Goal: Information Seeking & Learning: Learn about a topic

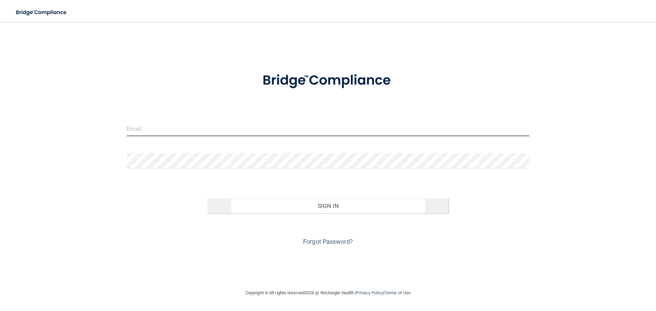
type input "jtisbe@rectanglehealth.com"
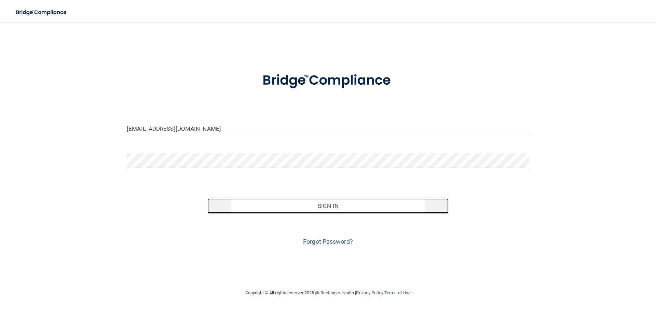
click at [254, 209] on button "Sign In" at bounding box center [327, 205] width 241 height 15
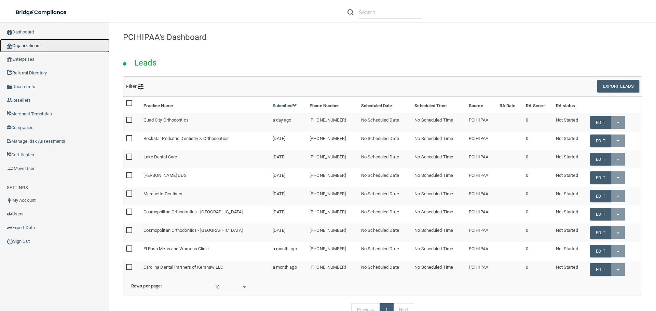
click at [52, 42] on link "Organizations" at bounding box center [55, 46] width 110 height 14
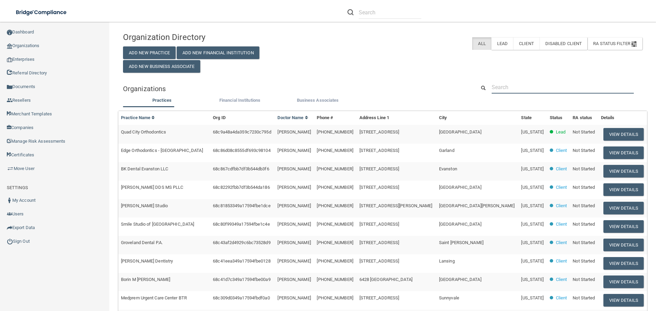
click at [521, 89] on input "text" at bounding box center [563, 87] width 142 height 13
paste input "Haines City Dental"
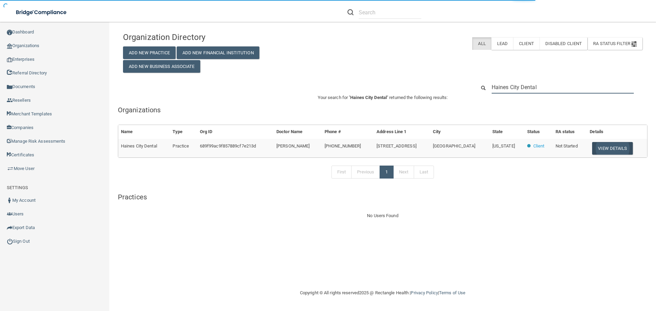
type input "Haines City Dental"
click at [606, 152] on button "View Details" at bounding box center [612, 148] width 40 height 13
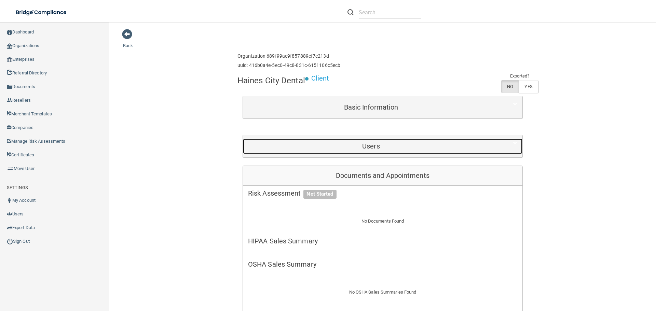
click at [317, 144] on h5 "Users" at bounding box center [371, 146] width 246 height 8
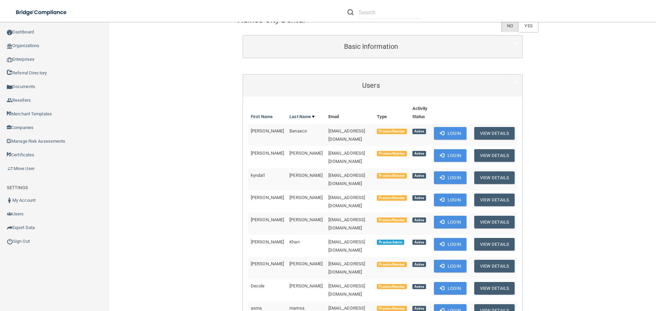
scroll to position [102, 0]
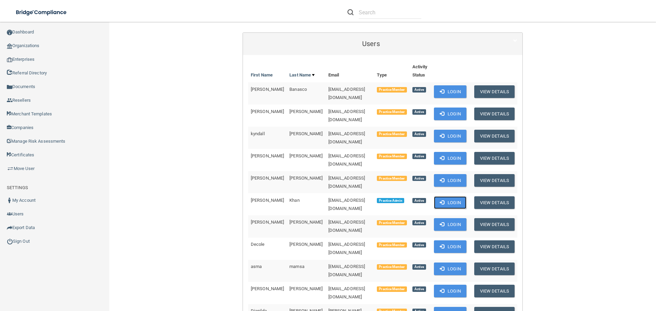
click at [441, 196] on button "Login" at bounding box center [450, 202] width 32 height 13
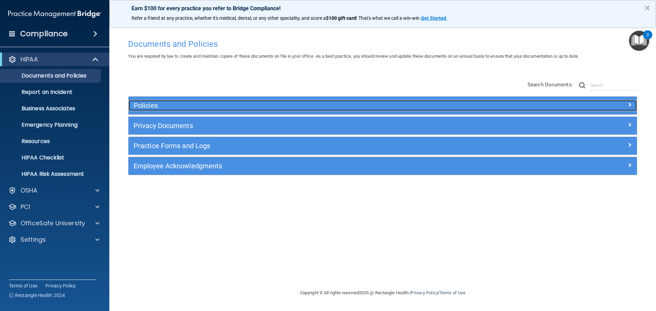
click at [158, 107] on h5 "Policies" at bounding box center [319, 106] width 371 height 8
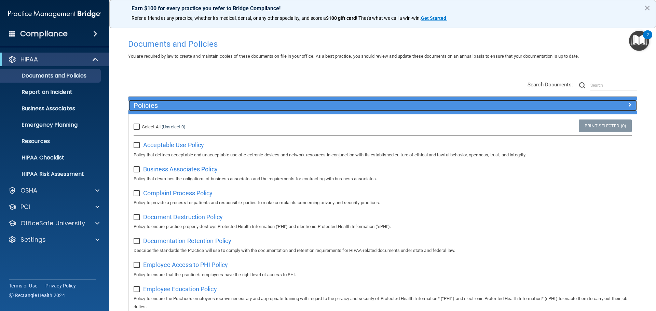
click at [182, 109] on h5 "Policies" at bounding box center [319, 106] width 371 height 8
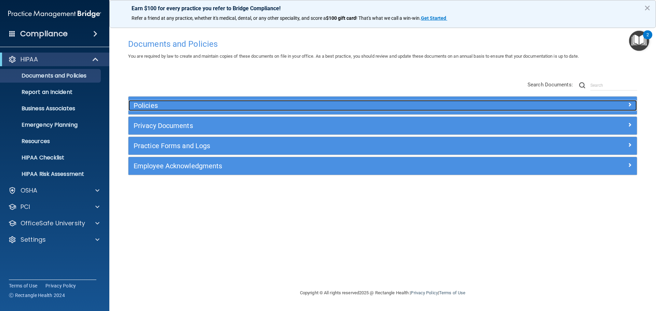
click at [168, 104] on h5 "Policies" at bounding box center [319, 106] width 371 height 8
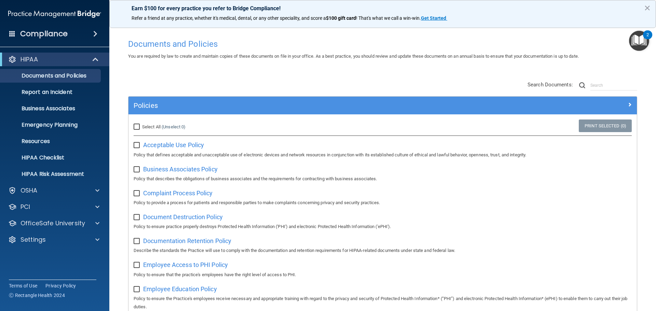
click at [136, 127] on input "Select All (Unselect 0) Unselect All" at bounding box center [138, 126] width 8 height 5
checkbox input "true"
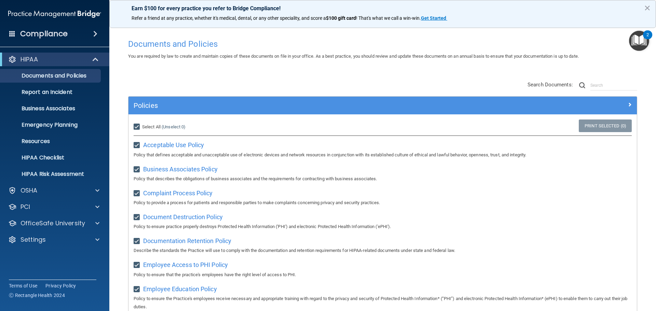
checkbox input "true"
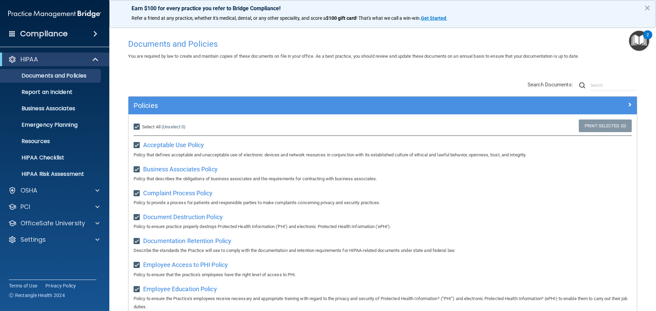
checkbox input "true"
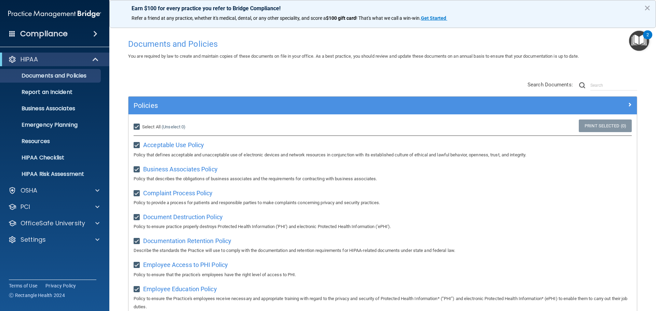
checkbox input "true"
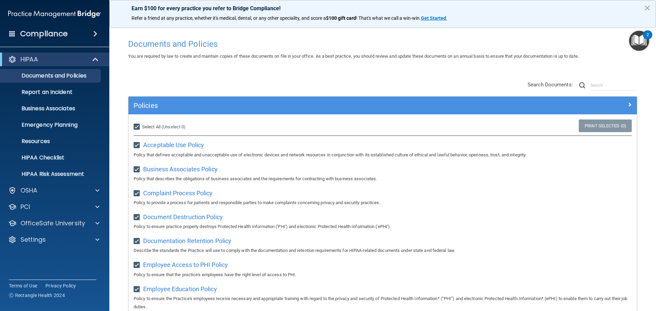
checkbox input "true"
click at [136, 126] on input "Select All (Unselect 21) Unselect All" at bounding box center [138, 126] width 8 height 5
checkbox input "false"
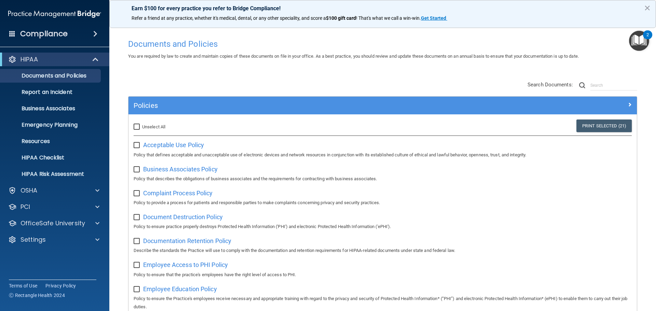
checkbox input "false"
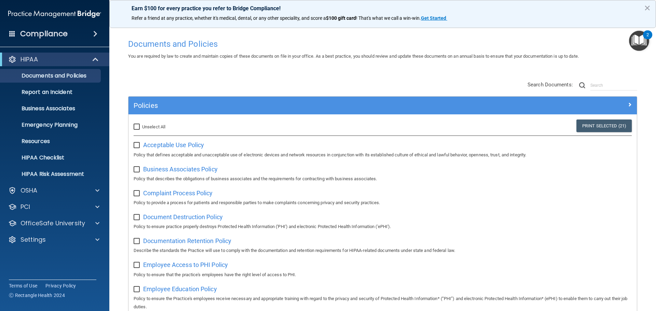
checkbox input "false"
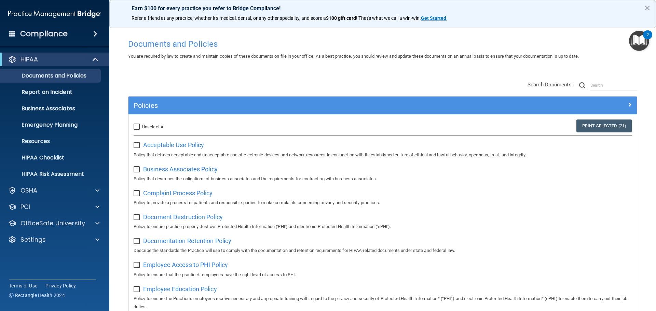
checkbox input "false"
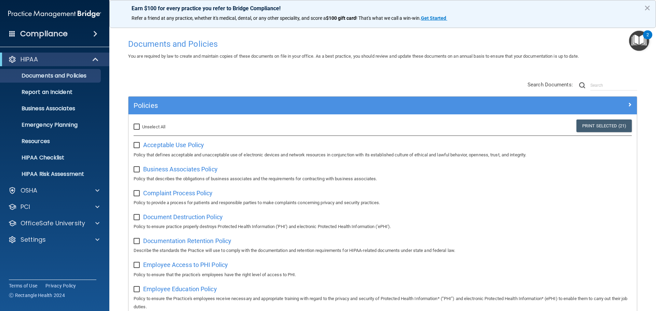
checkbox input "false"
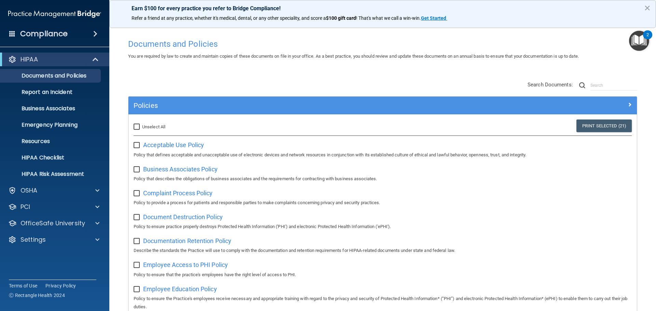
checkbox input "false"
click at [136, 126] on input "Select All (Unselect 0) Unselect All" at bounding box center [138, 126] width 8 height 5
checkbox input "true"
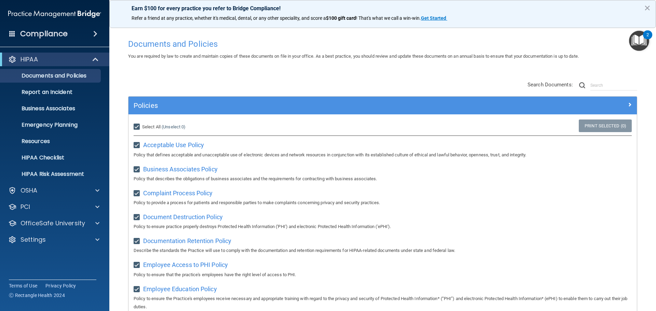
checkbox input "true"
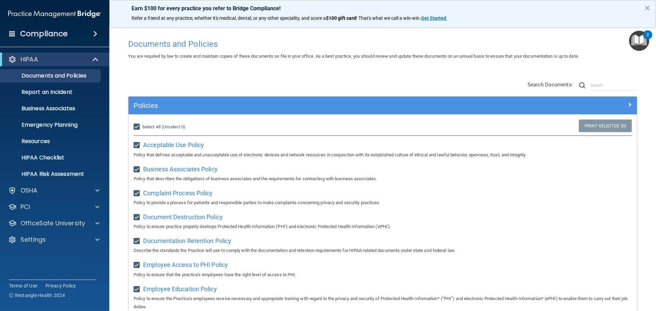
checkbox input "true"
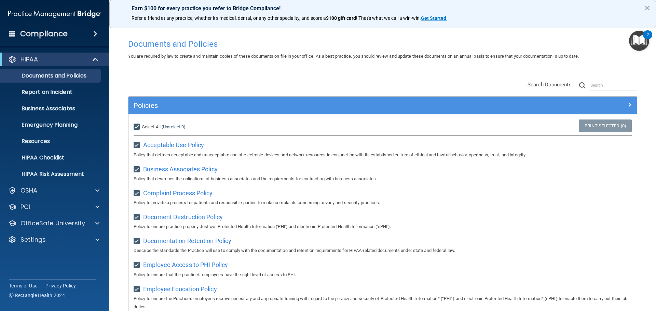
checkbox input "true"
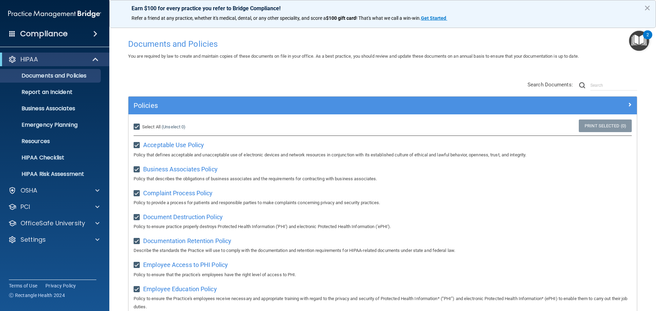
checkbox input "true"
click at [138, 126] on input "Select All (Unselect 21) Unselect All" at bounding box center [138, 126] width 8 height 5
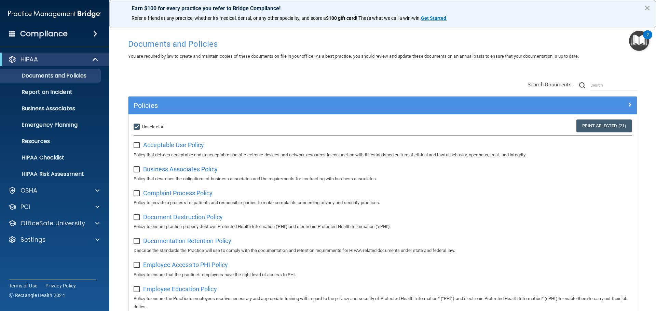
checkbox input "false"
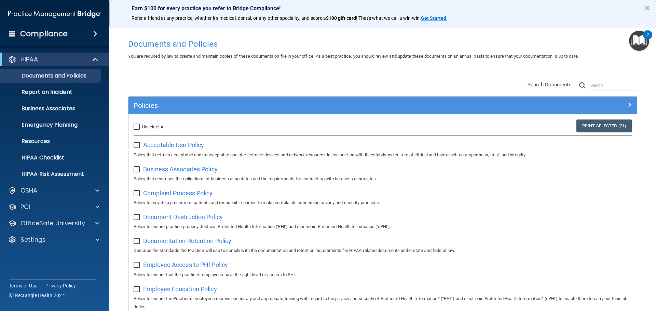
checkbox input "false"
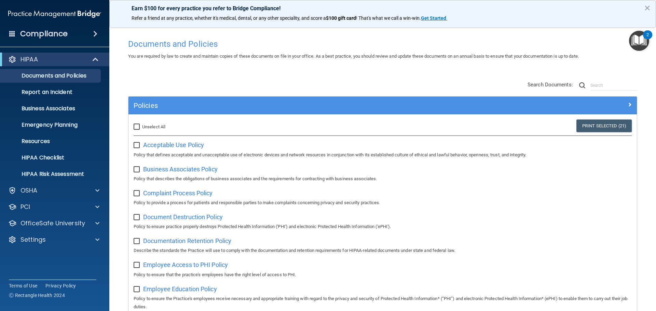
checkbox input "false"
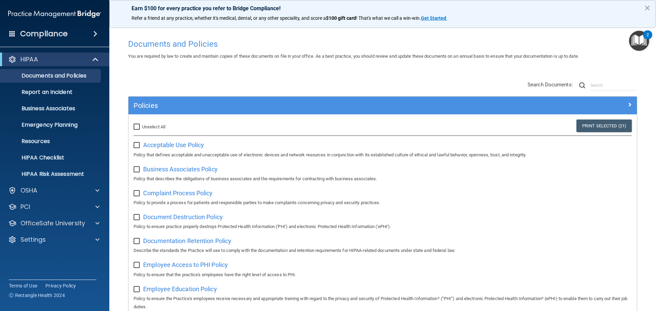
checkbox input "false"
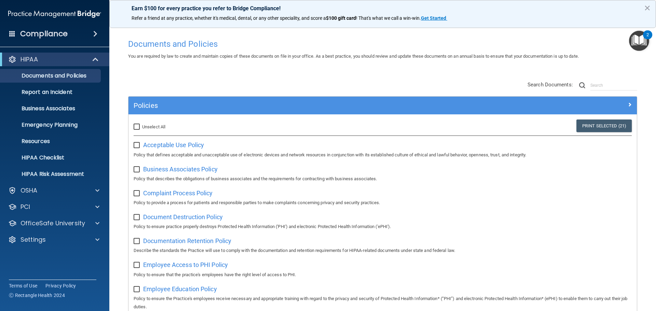
checkbox input "false"
click at [137, 125] on input "Select All (Unselect 0) Unselect All" at bounding box center [138, 126] width 8 height 5
checkbox input "true"
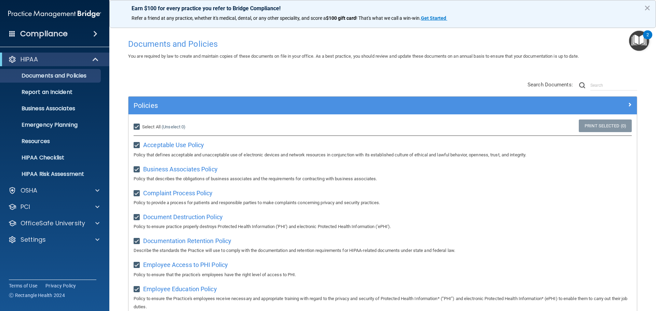
checkbox input "true"
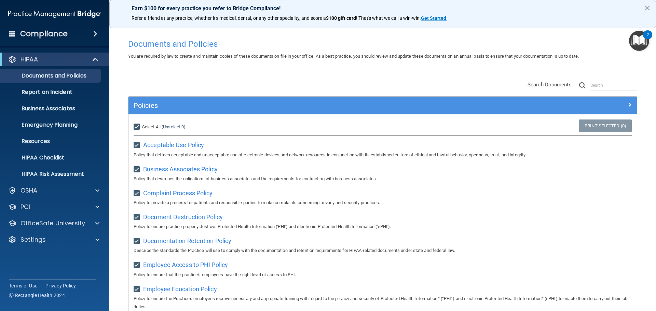
checkbox input "true"
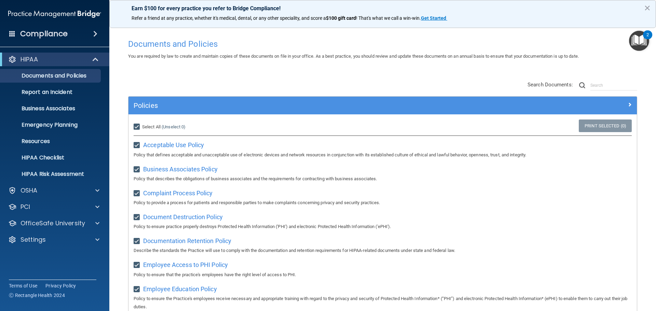
checkbox input "true"
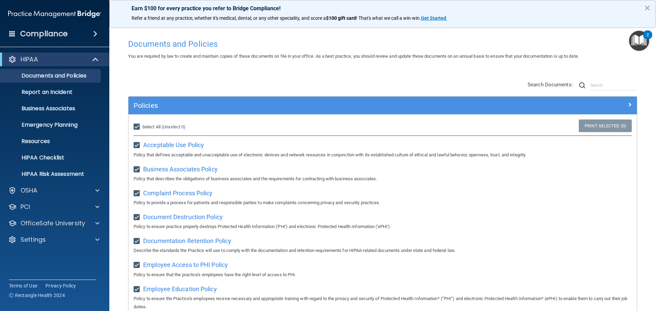
checkbox input "true"
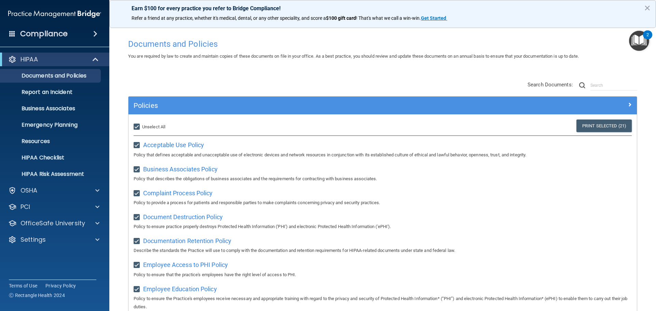
click at [139, 126] on input "Select All (Unselect 21) Unselect All" at bounding box center [138, 126] width 8 height 5
checkbox input "false"
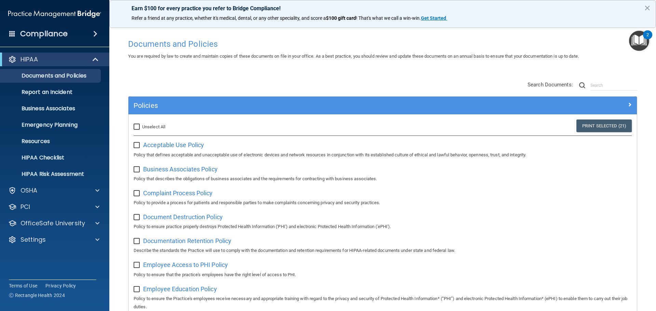
checkbox input "false"
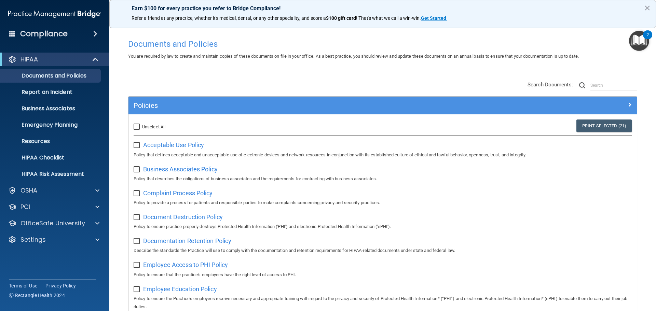
checkbox input "false"
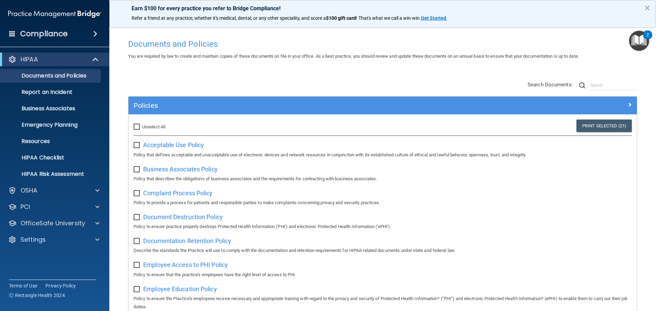
checkbox input "false"
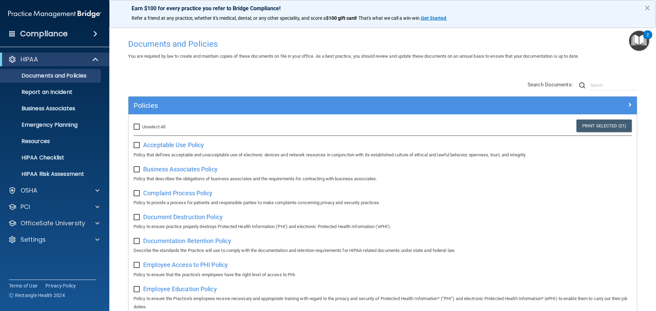
checkbox input "false"
click at [137, 126] on input "Select All (Unselect 0) Unselect All" at bounding box center [138, 126] width 8 height 5
checkbox input "true"
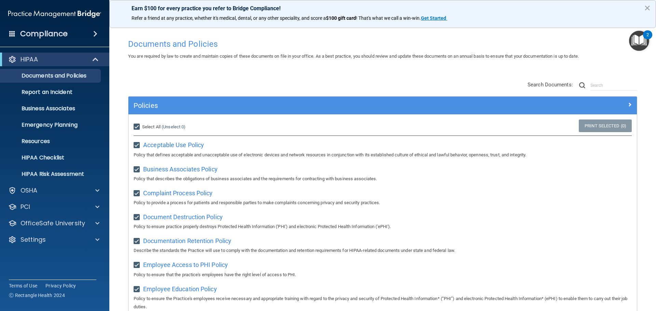
checkbox input "true"
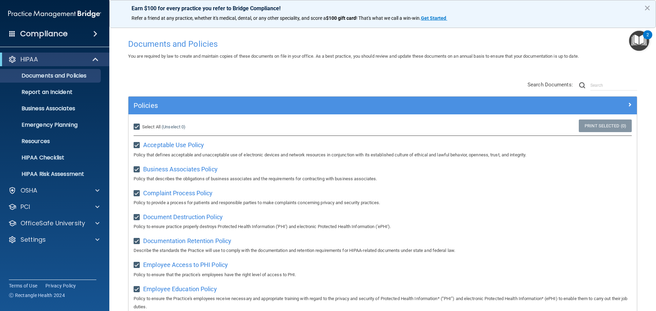
checkbox input "true"
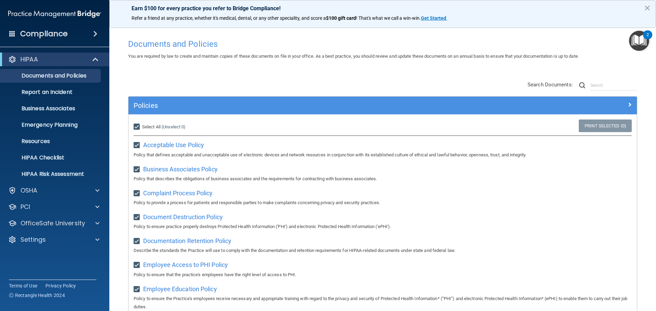
checkbox input "true"
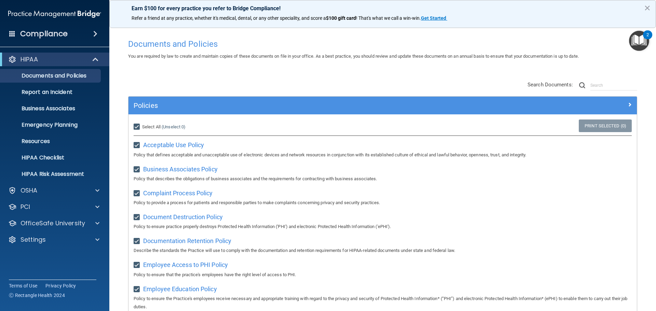
checkbox input "true"
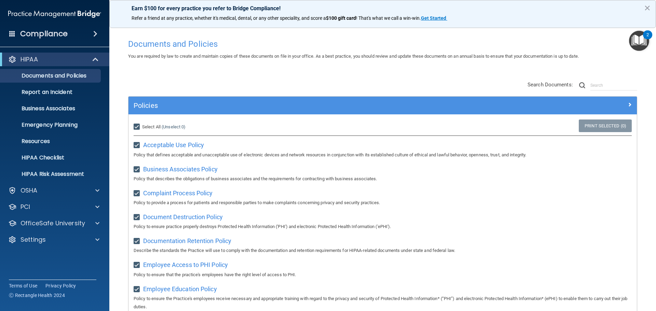
checkbox input "true"
click at [141, 125] on input "Select All (Unselect 21) Unselect All" at bounding box center [138, 126] width 8 height 5
checkbox input "false"
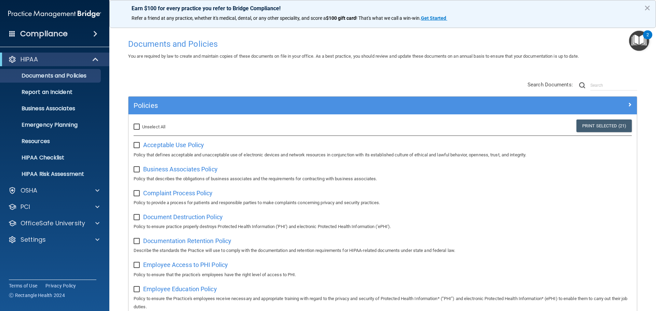
checkbox input "false"
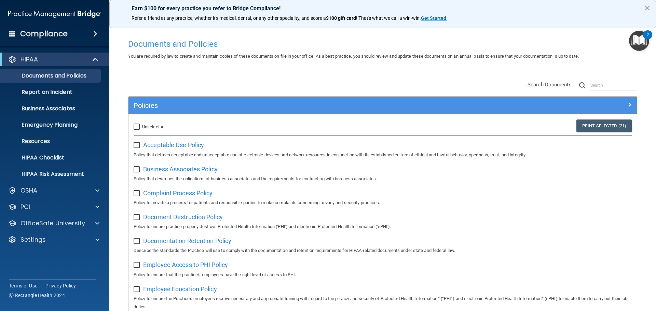
checkbox input "false"
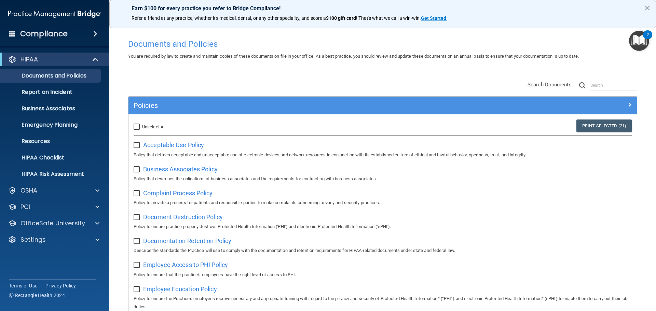
checkbox input "false"
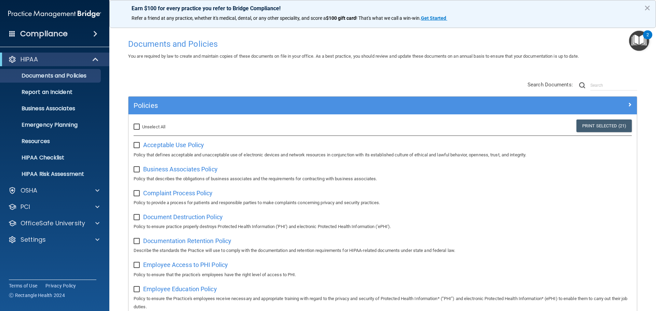
checkbox input "false"
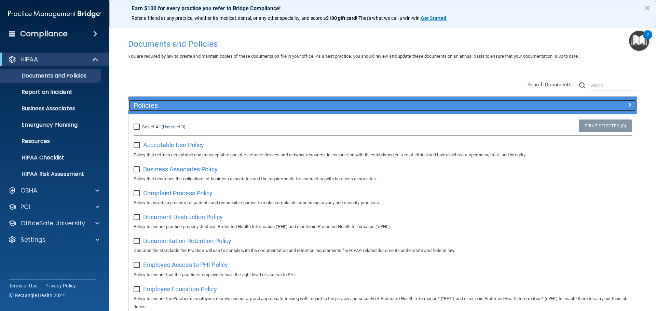
click at [153, 109] on h5 "Policies" at bounding box center [319, 106] width 371 height 8
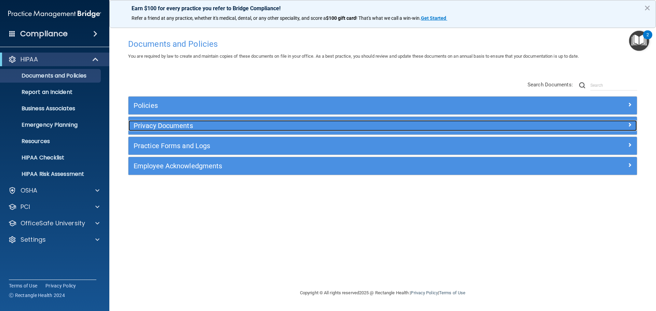
click at [171, 124] on h5 "Privacy Documents" at bounding box center [319, 126] width 371 height 8
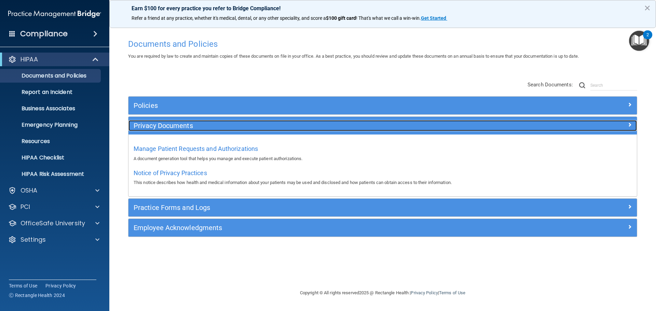
click at [171, 125] on h5 "Privacy Documents" at bounding box center [319, 126] width 371 height 8
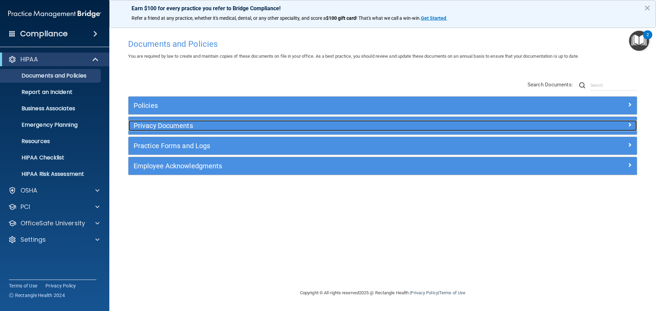
click at [177, 130] on div "Privacy Documents" at bounding box center [318, 125] width 381 height 11
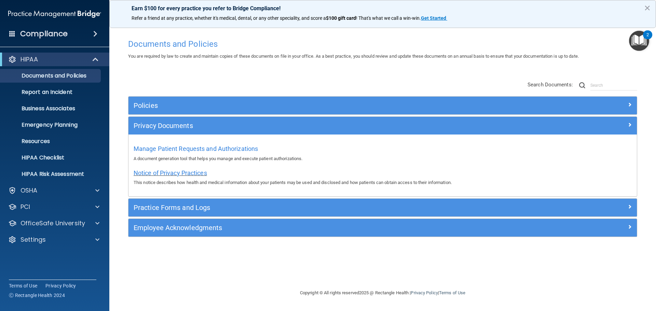
click at [177, 174] on span "Notice of Privacy Practices" at bounding box center [170, 172] width 73 height 7
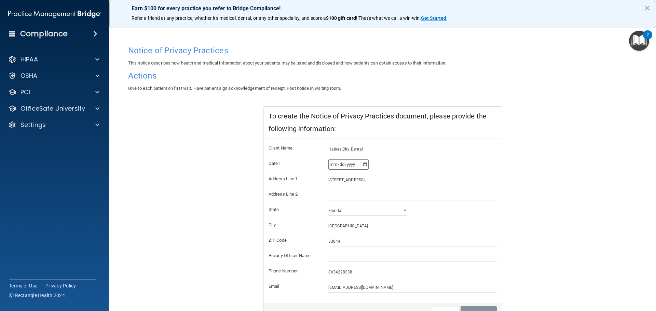
scroll to position [68, 0]
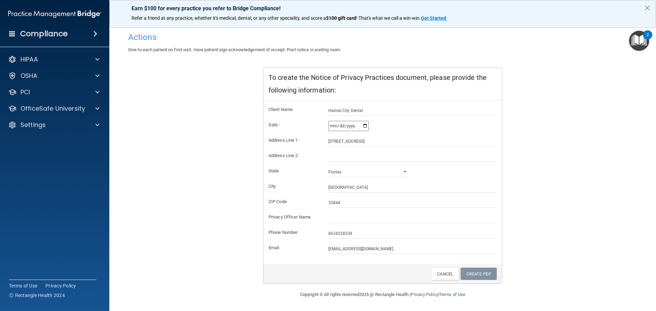
click at [515, 179] on div "Notice of Privacy Practices This notice describes how health and medical inform…" at bounding box center [382, 144] width 509 height 280
click at [49, 64] on div "HIPAA" at bounding box center [55, 60] width 110 height 14
click at [93, 64] on div "HIPAA" at bounding box center [55, 60] width 110 height 14
click at [243, 149] on div "Notice of Privacy Practices This notice describes how health and medical inform…" at bounding box center [382, 144] width 509 height 280
click at [438, 275] on link "Cancel" at bounding box center [445, 274] width 28 height 13
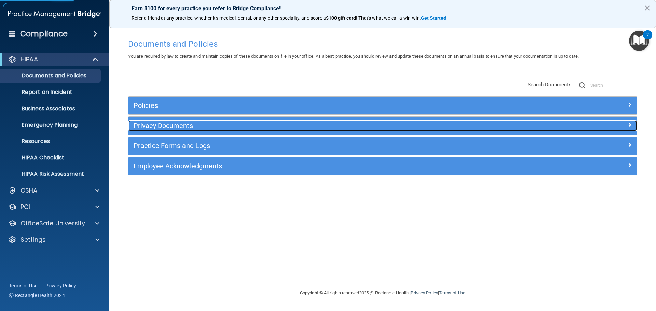
click at [155, 128] on h5 "Privacy Documents" at bounding box center [319, 126] width 371 height 8
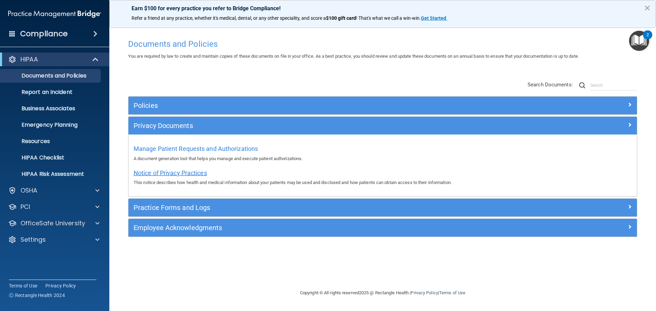
click at [169, 172] on span "Notice of Privacy Practices" at bounding box center [170, 172] width 73 height 7
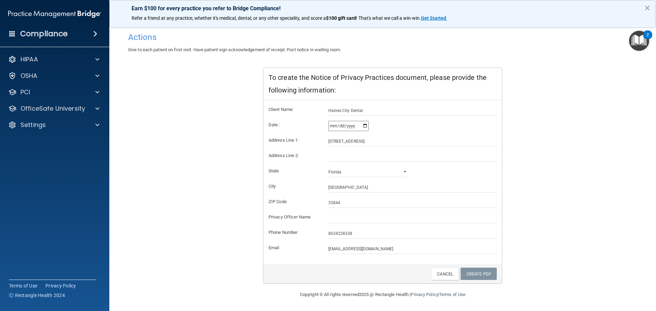
scroll to position [34, 0]
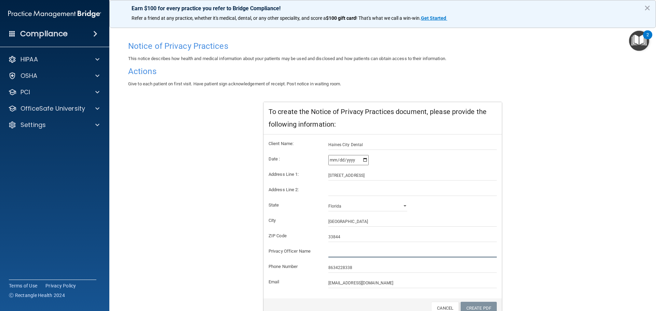
click at [345, 250] on input "text" at bounding box center [412, 252] width 169 height 10
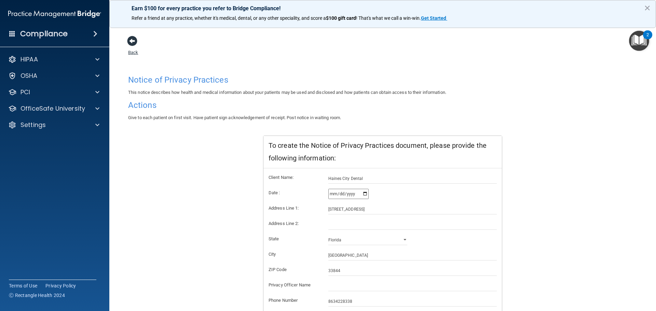
click at [136, 40] on span at bounding box center [132, 41] width 10 height 10
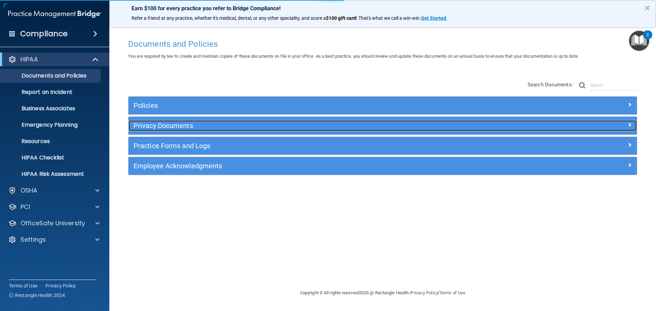
click at [181, 121] on div "Privacy Documents" at bounding box center [318, 125] width 381 height 11
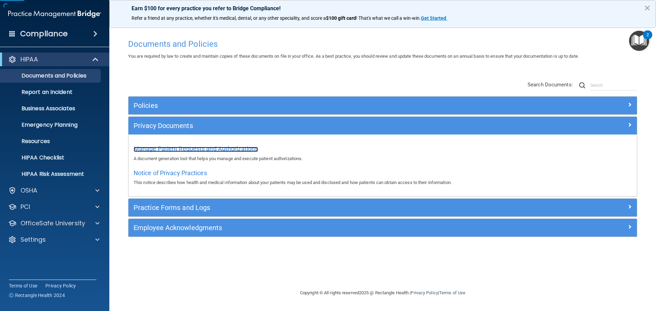
click at [183, 150] on span "Manage Patient Requests and Authorizations" at bounding box center [196, 148] width 124 height 7
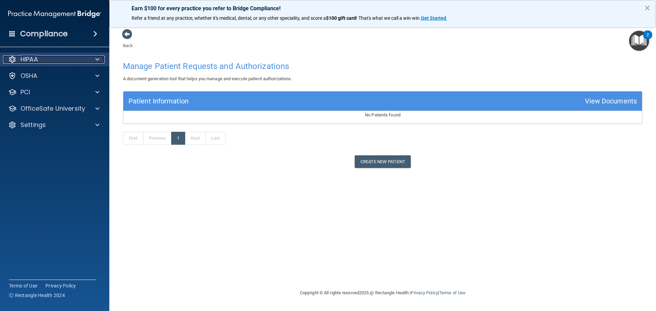
click at [89, 63] on div at bounding box center [96, 59] width 17 height 8
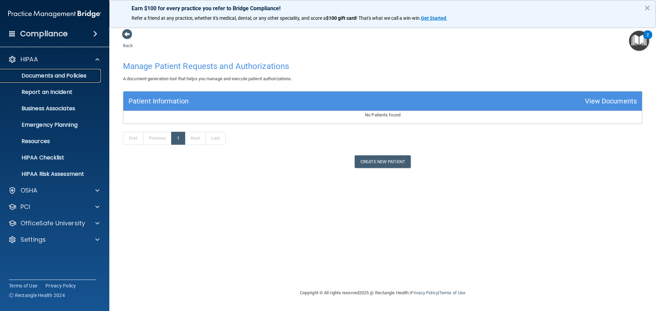
click at [72, 75] on p "Documents and Policies" at bounding box center [50, 75] width 93 height 7
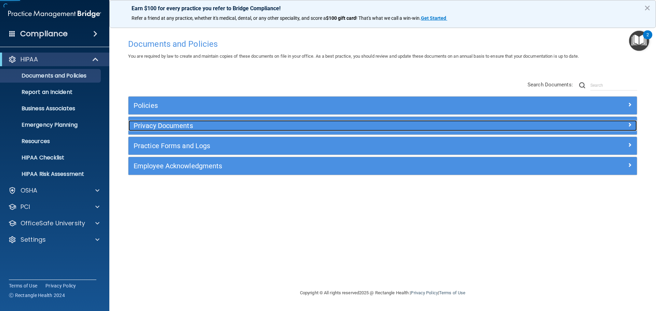
click at [175, 127] on h5 "Privacy Documents" at bounding box center [319, 126] width 371 height 8
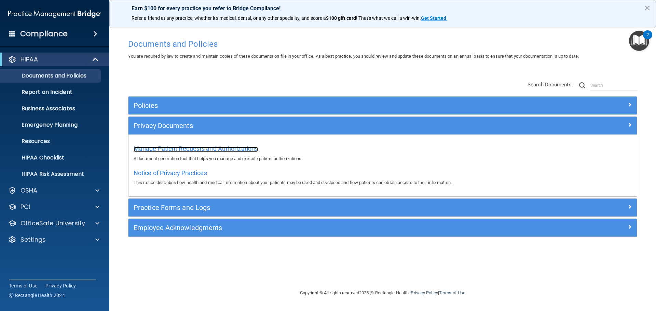
click at [210, 146] on span "Manage Patient Requests and Authorizations" at bounding box center [196, 148] width 124 height 7
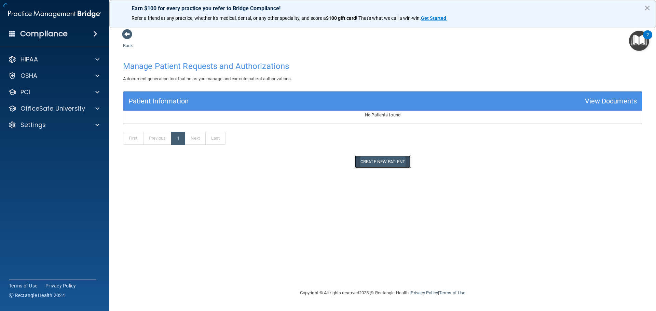
click at [388, 161] on button "Create New Patient" at bounding box center [383, 161] width 56 height 13
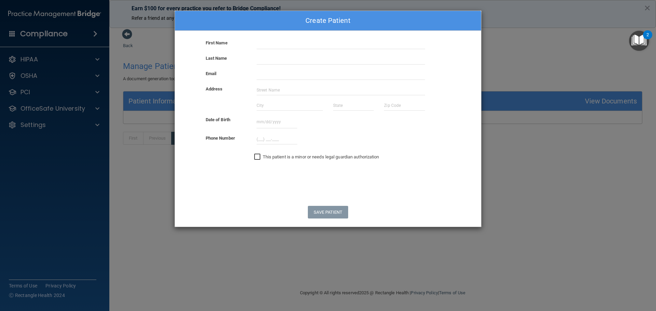
click at [257, 156] on input "This patient is a minor or needs legal guardian authorization" at bounding box center [258, 156] width 8 height 5
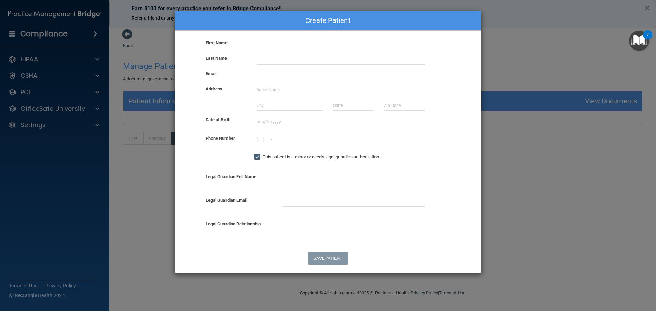
click at [257, 156] on input "This patient is a minor or needs legal guardian authorization" at bounding box center [258, 156] width 8 height 5
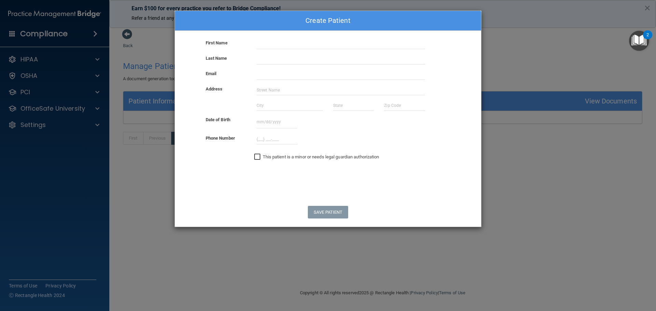
click at [257, 159] on input "This patient is a minor or needs legal guardian authorization" at bounding box center [258, 156] width 8 height 5
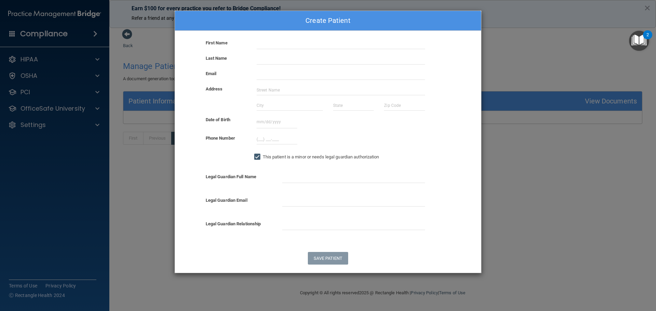
click at [226, 161] on div "This patient is a minor or needs legal guardian authorization" at bounding box center [328, 157] width 316 height 15
click at [258, 157] on input "This patient is a minor or needs legal guardian authorization" at bounding box center [258, 156] width 8 height 5
checkbox input "false"
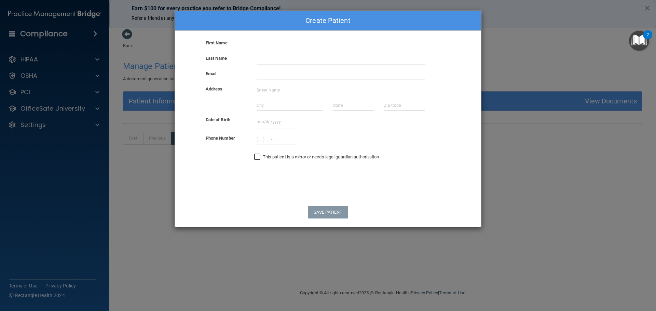
click at [493, 41] on div "Create Patient First Name Last Name Email Address Date of Birth September 2025 …" at bounding box center [328, 155] width 656 height 311
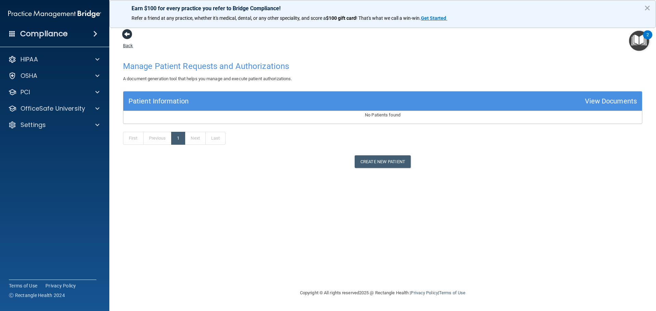
click at [128, 35] on span at bounding box center [127, 34] width 10 height 10
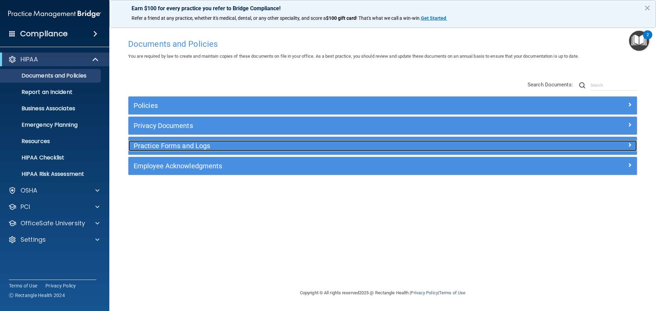
click at [165, 149] on h5 "Practice Forms and Logs" at bounding box center [319, 146] width 371 height 8
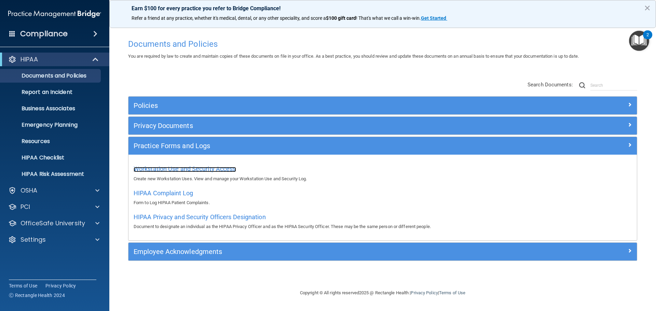
click at [191, 170] on span "Workstation Use and Security Access" at bounding box center [185, 168] width 102 height 7
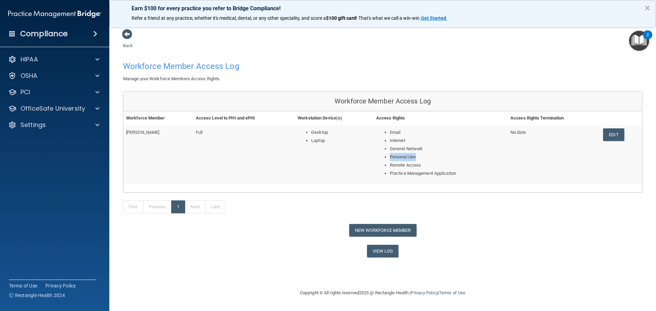
drag, startPoint x: 416, startPoint y: 156, endPoint x: 387, endPoint y: 154, distance: 28.4
click at [387, 154] on ul "Email Internet General Network Personal Use Remote Access Practice Management A…" at bounding box center [440, 152] width 129 height 49
click at [420, 158] on li "Personal Use" at bounding box center [447, 157] width 115 height 8
click at [416, 158] on li "Personal Use" at bounding box center [447, 157] width 115 height 8
click at [401, 228] on button "New Workforce Member" at bounding box center [382, 230] width 67 height 13
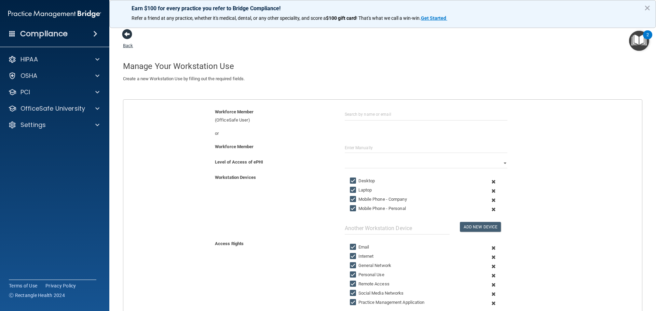
click at [127, 36] on span at bounding box center [127, 34] width 10 height 10
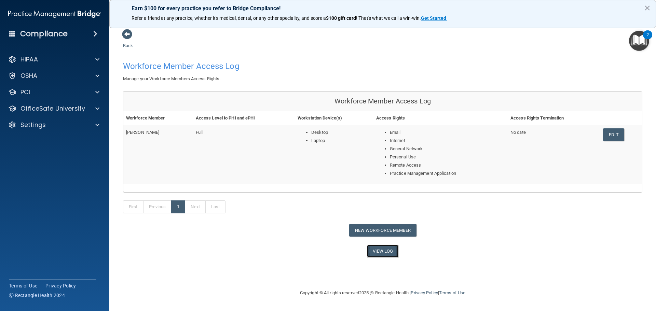
click at [381, 254] on link "View Log" at bounding box center [383, 251] width 32 height 13
click at [380, 254] on link "View Log" at bounding box center [383, 251] width 32 height 13
click at [96, 61] on span at bounding box center [97, 59] width 4 height 8
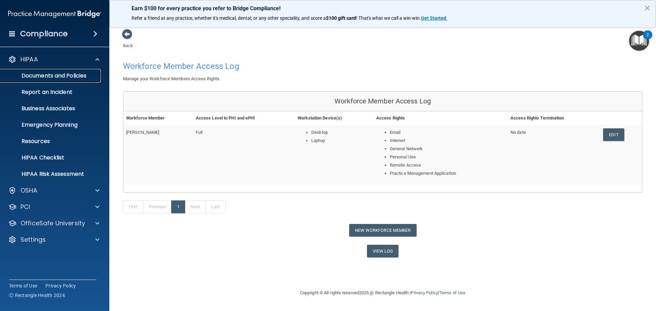
click at [85, 80] on link "Documents and Policies" at bounding box center [47, 76] width 108 height 14
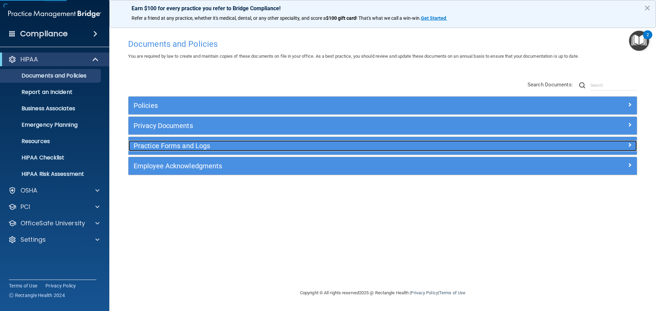
click at [185, 147] on h5 "Practice Forms and Logs" at bounding box center [319, 146] width 371 height 8
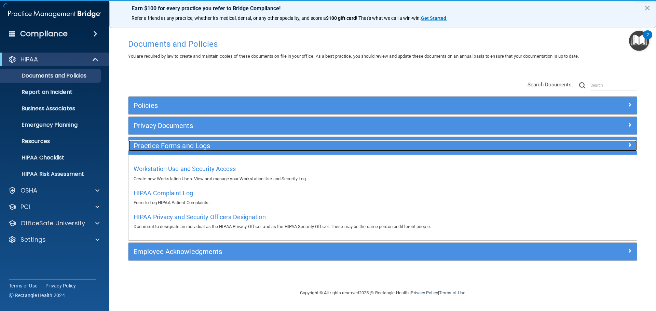
click at [184, 147] on h5 "Practice Forms and Logs" at bounding box center [319, 146] width 371 height 8
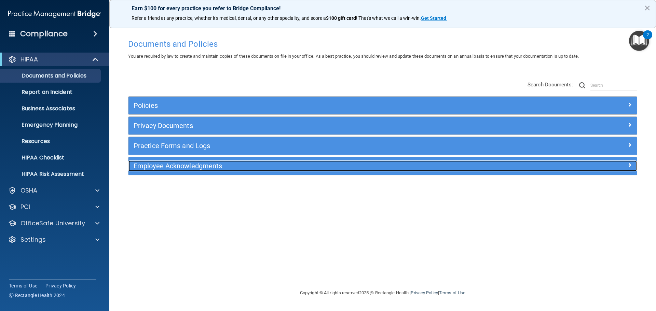
click at [195, 166] on h5 "Employee Acknowledgments" at bounding box center [319, 166] width 371 height 8
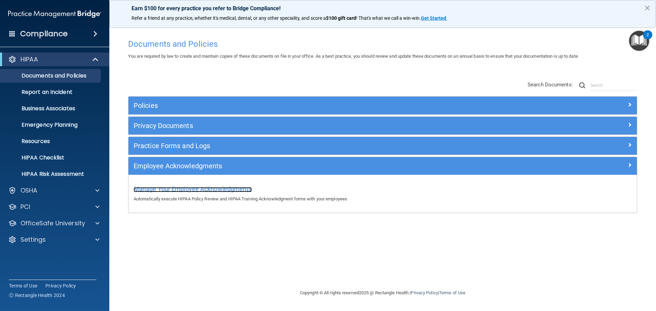
click at [206, 188] on span "Manage Your Employee Acknowledgments" at bounding box center [193, 188] width 118 height 7
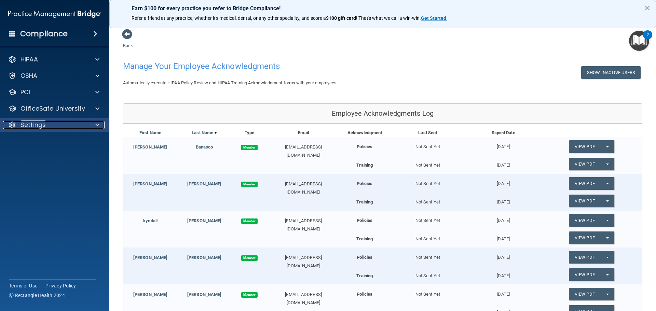
drag, startPoint x: 95, startPoint y: 125, endPoint x: 86, endPoint y: 131, distance: 10.7
click at [95, 125] on span at bounding box center [97, 125] width 4 height 8
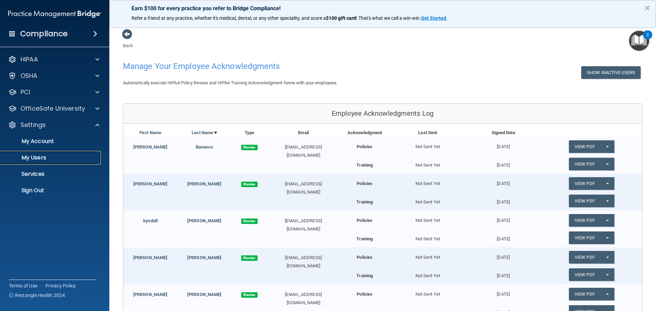
drag, startPoint x: 70, startPoint y: 160, endPoint x: 73, endPoint y: 157, distance: 4.6
click at [70, 160] on p "My Users" at bounding box center [50, 157] width 93 height 7
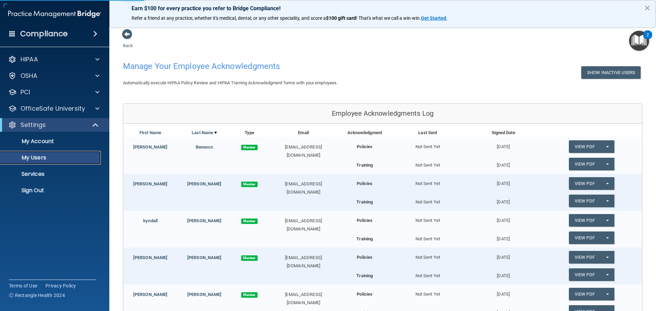
select select "20"
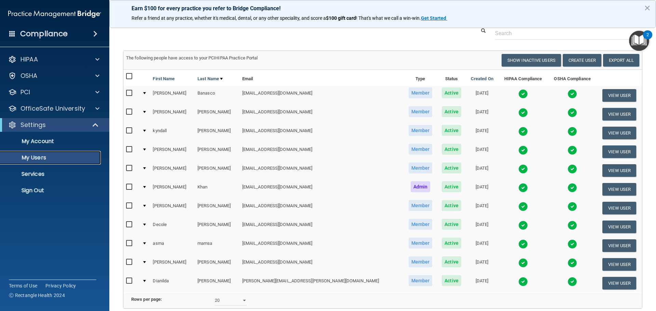
scroll to position [34, 0]
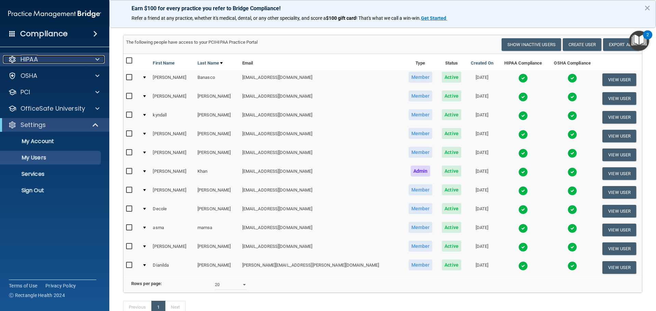
click at [96, 63] on span at bounding box center [97, 59] width 4 height 8
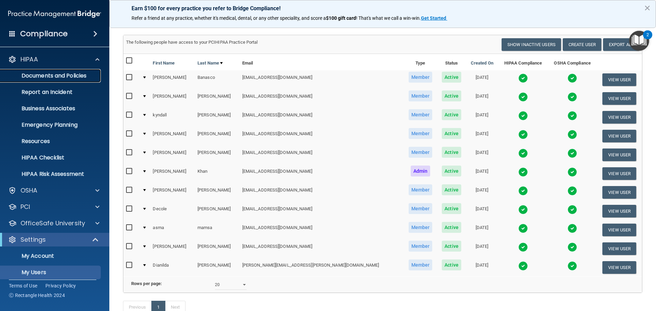
click at [53, 80] on link "Documents and Policies" at bounding box center [47, 76] width 108 height 14
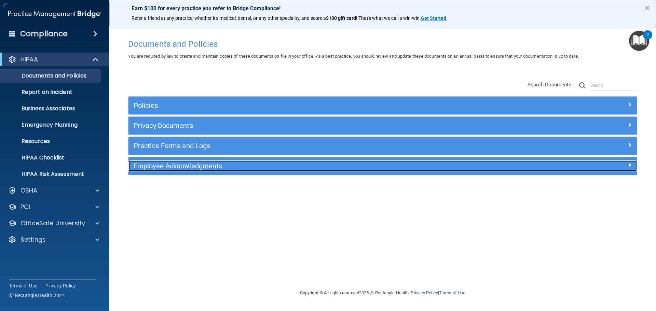
click at [206, 163] on h5 "Employee Acknowledgments" at bounding box center [319, 166] width 371 height 8
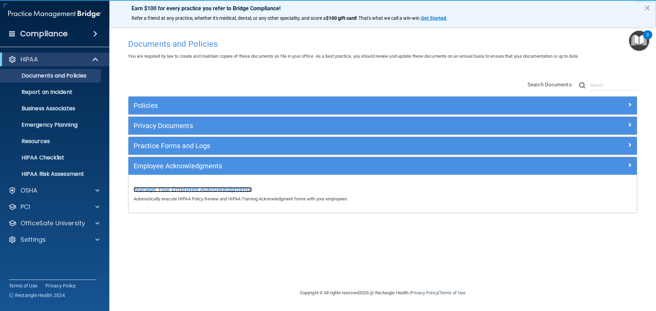
click at [210, 188] on span "Manage Your Employee Acknowledgments" at bounding box center [193, 188] width 118 height 7
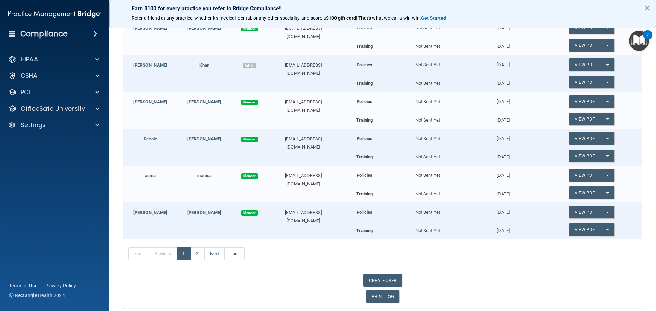
scroll to position [291, 0]
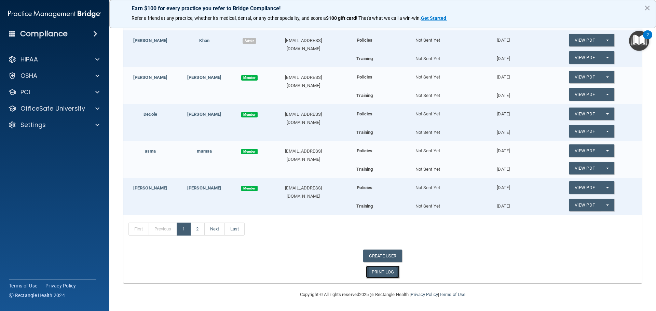
click at [386, 274] on link "PRINT LOG" at bounding box center [383, 272] width 34 height 13
click at [197, 228] on link "2" at bounding box center [197, 229] width 14 height 13
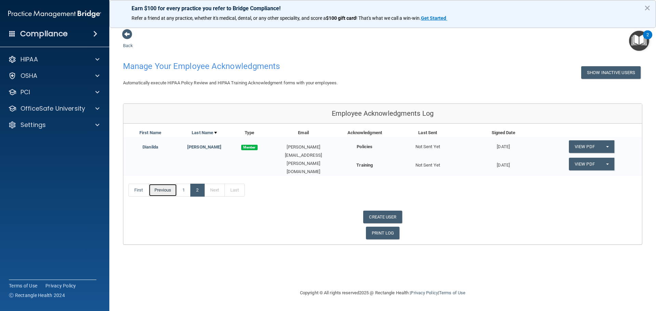
drag, startPoint x: 160, startPoint y: 188, endPoint x: 150, endPoint y: 188, distance: 9.6
click at [160, 188] on link "Previous" at bounding box center [163, 190] width 29 height 13
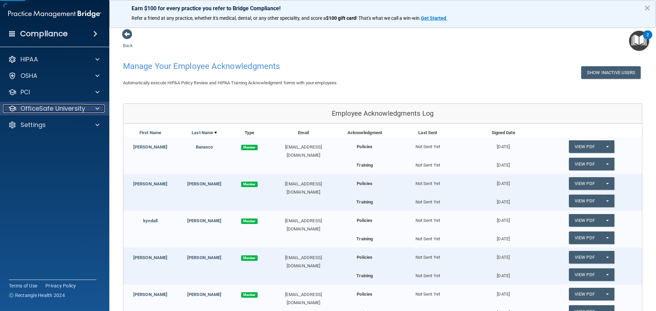
click at [99, 109] on span at bounding box center [97, 109] width 4 height 8
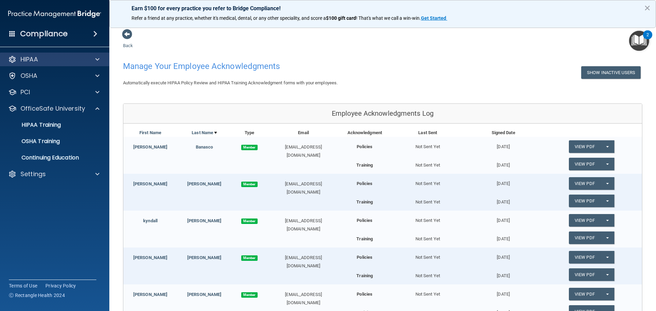
click at [86, 63] on div "HIPAA" at bounding box center [55, 60] width 110 height 14
click at [93, 59] on div at bounding box center [96, 59] width 17 height 8
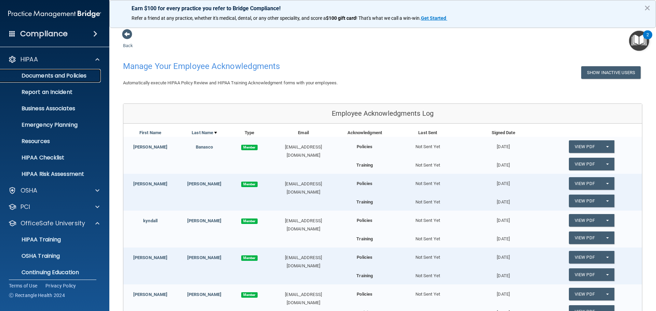
click at [67, 78] on p "Documents and Policies" at bounding box center [50, 75] width 93 height 7
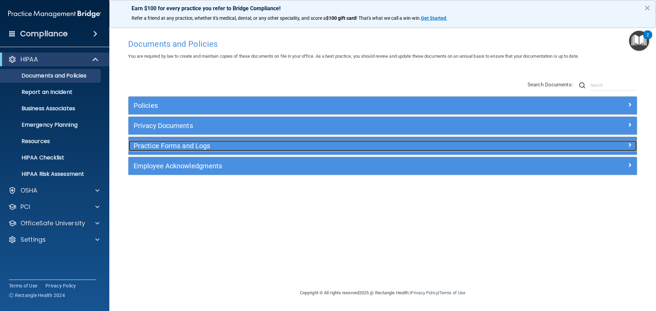
click at [175, 144] on h5 "Practice Forms and Logs" at bounding box center [319, 146] width 371 height 8
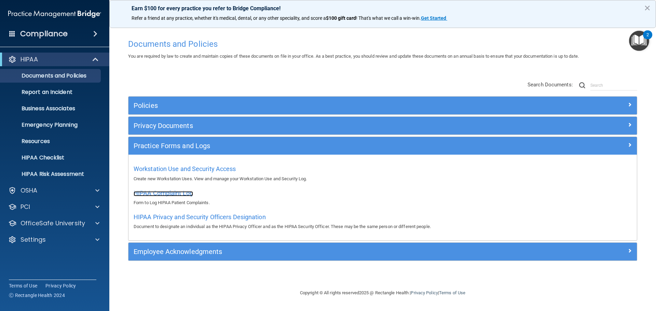
click at [176, 190] on span "HIPAA Complaint Log" at bounding box center [163, 193] width 59 height 7
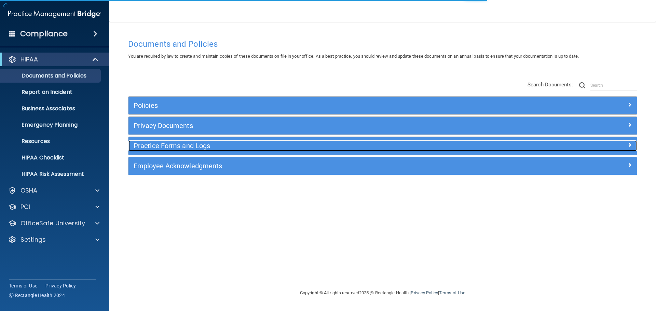
click at [175, 149] on h5 "Practice Forms and Logs" at bounding box center [319, 146] width 371 height 8
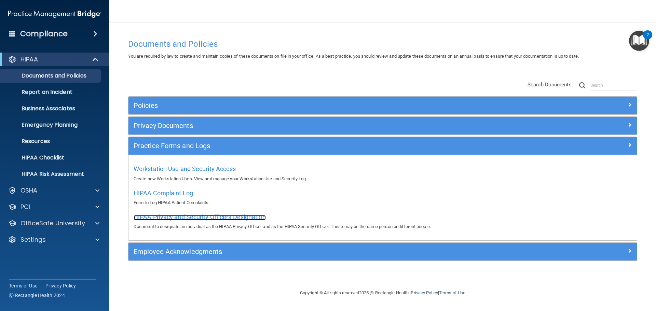
click at [223, 218] on span "HIPAA Privacy and Security Officers Designation" at bounding box center [200, 216] width 132 height 7
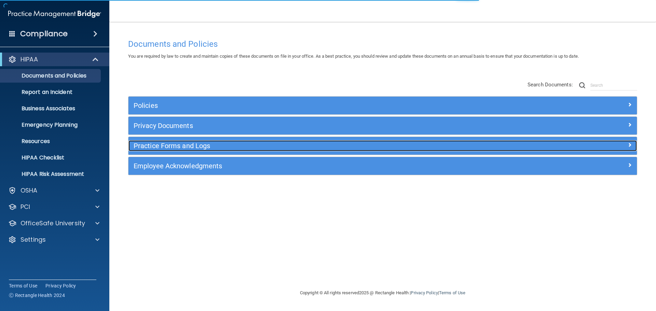
click at [176, 145] on h5 "Practice Forms and Logs" at bounding box center [319, 146] width 371 height 8
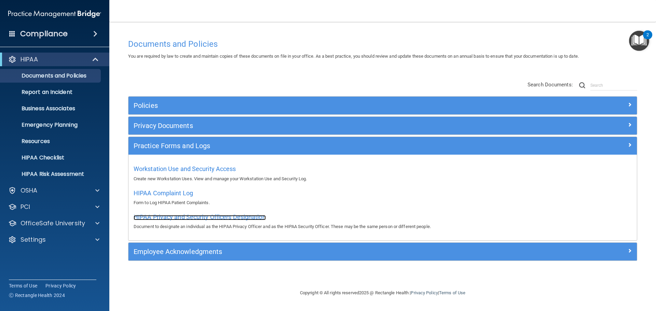
click at [176, 215] on span "HIPAA Privacy and Security Officers Designation" at bounding box center [200, 216] width 132 height 7
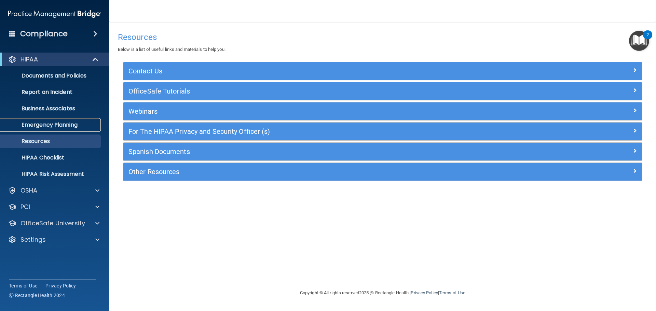
click at [60, 128] on p "Emergency Planning" at bounding box center [50, 125] width 93 height 7
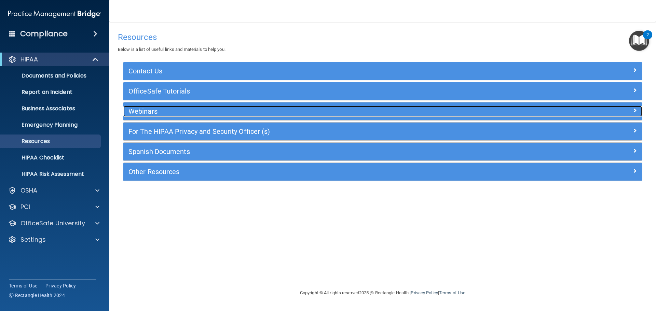
click at [172, 109] on h5 "Webinars" at bounding box center [317, 112] width 379 height 8
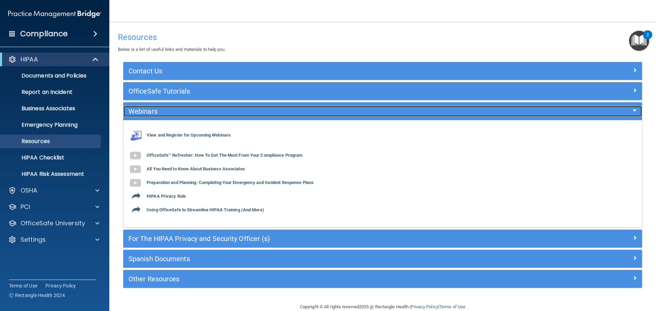
click at [174, 107] on div "Webinars" at bounding box center [317, 111] width 389 height 11
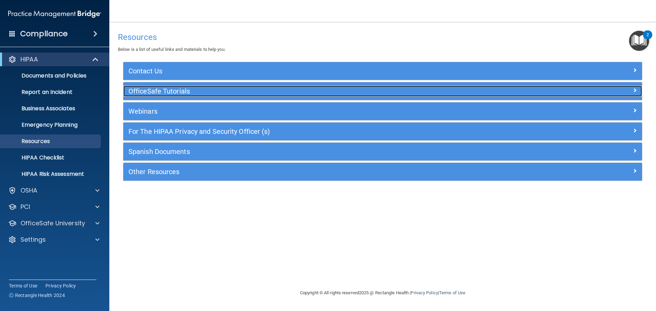
click at [175, 96] on div "OfficeSafe Tutorials" at bounding box center [317, 91] width 389 height 11
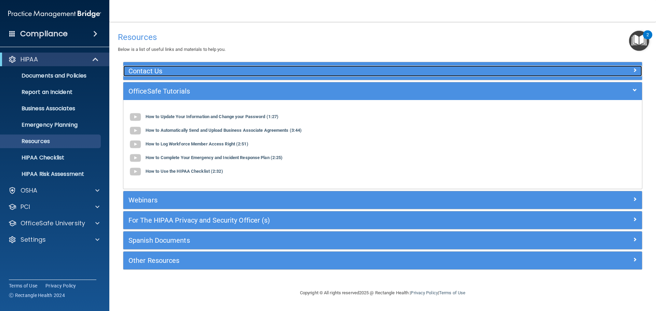
click at [167, 74] on h5 "Contact Us" at bounding box center [317, 71] width 379 height 8
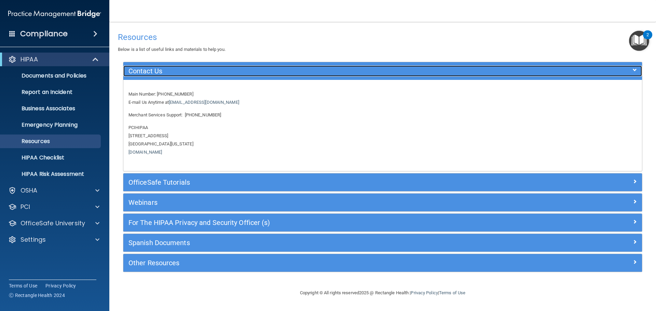
click at [167, 74] on h5 "Contact Us" at bounding box center [317, 71] width 379 height 8
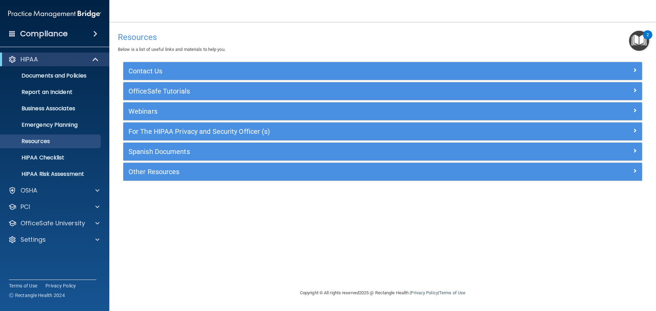
click at [183, 139] on div "For The HIPAA Privacy and Security Officer (s)" at bounding box center [382, 132] width 519 height 18
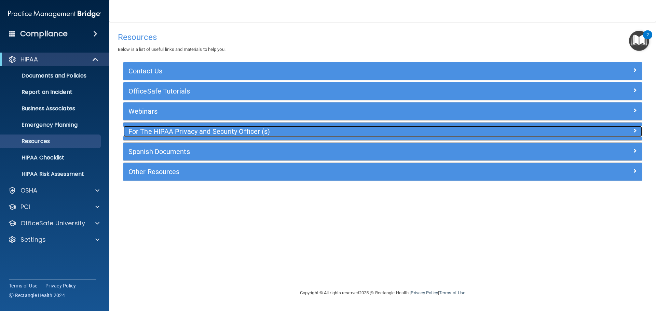
click at [181, 128] on h5 "For The HIPAA Privacy and Security Officer (s)" at bounding box center [317, 132] width 379 height 8
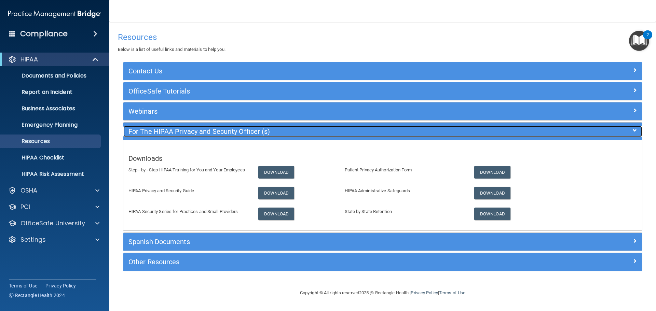
click at [188, 134] on h5 "For The HIPAA Privacy and Security Officer (s)" at bounding box center [317, 132] width 379 height 8
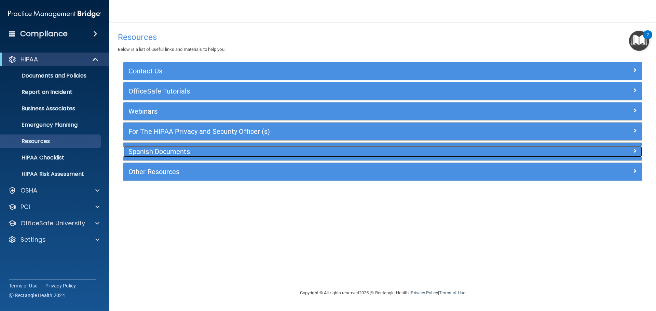
click at [190, 151] on h5 "Spanish Documents" at bounding box center [317, 152] width 379 height 8
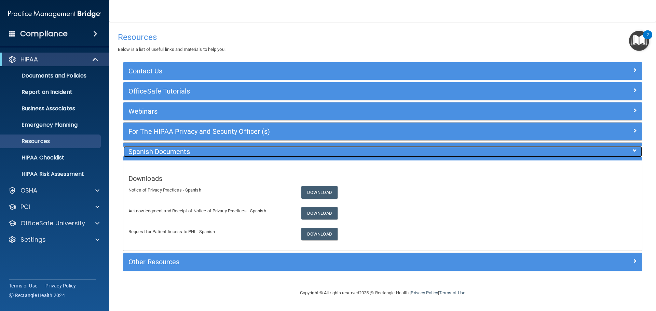
click at [179, 149] on h5 "Spanish Documents" at bounding box center [317, 152] width 379 height 8
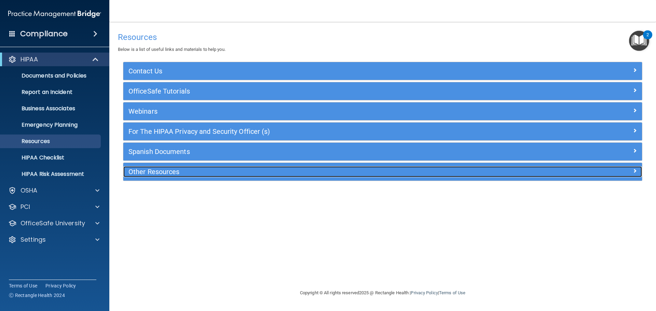
click at [169, 170] on h5 "Other Resources" at bounding box center [317, 172] width 379 height 8
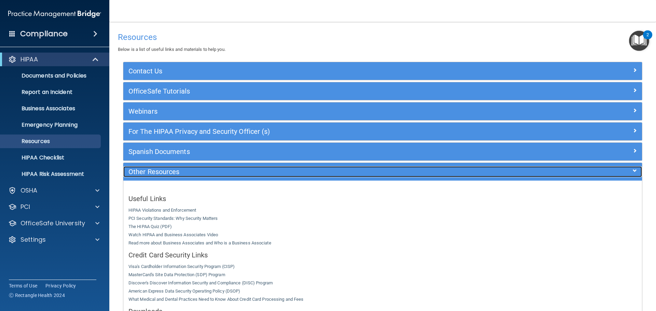
click at [199, 171] on h5 "Other Resources" at bounding box center [317, 172] width 379 height 8
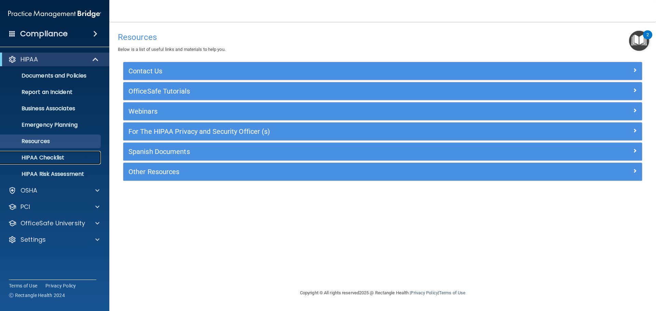
click at [79, 155] on p "HIPAA Checklist" at bounding box center [50, 157] width 93 height 7
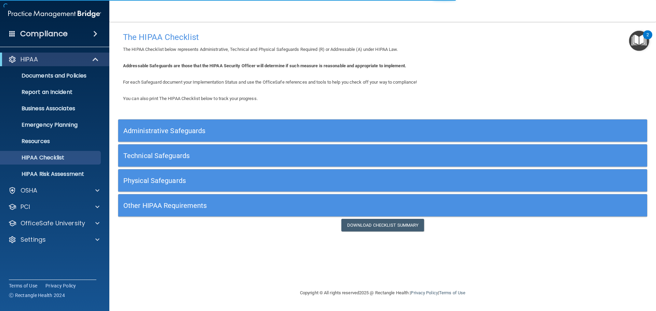
click at [173, 125] on div "Administrative Safeguards" at bounding box center [316, 130] width 397 height 15
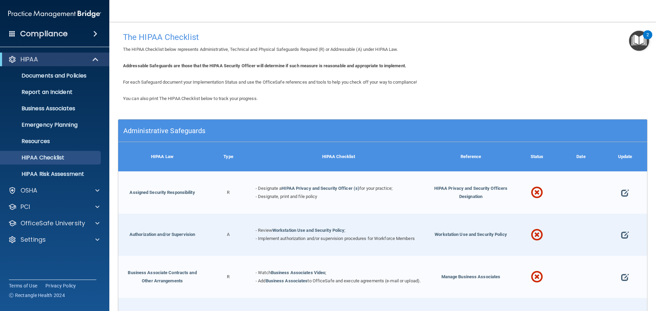
click at [176, 133] on h5 "Administrative Safeguards" at bounding box center [316, 131] width 386 height 8
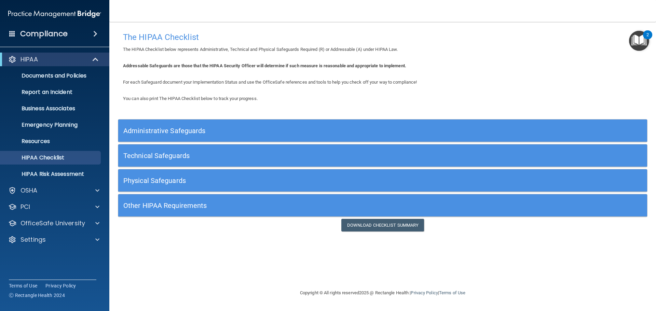
click at [170, 157] on h5 "Technical Safeguards" at bounding box center [316, 156] width 386 height 8
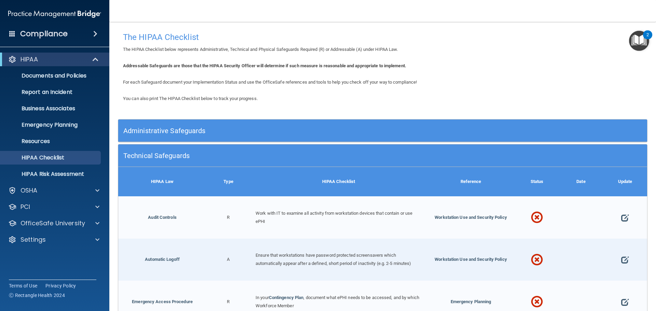
click at [168, 152] on h5 "Technical Safeguards" at bounding box center [316, 156] width 386 height 8
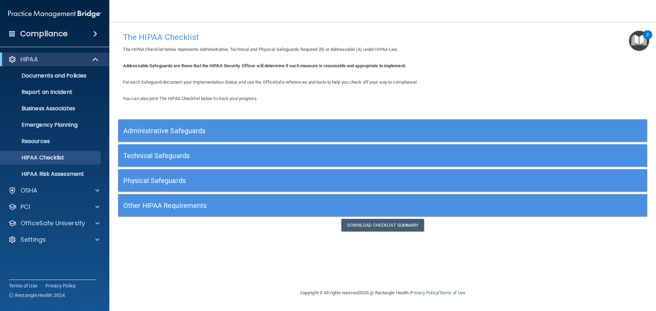
click at [164, 136] on div "Administrative Safeguards" at bounding box center [316, 130] width 397 height 15
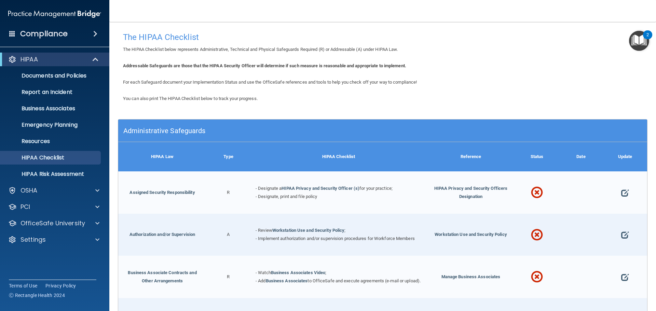
scroll to position [34, 0]
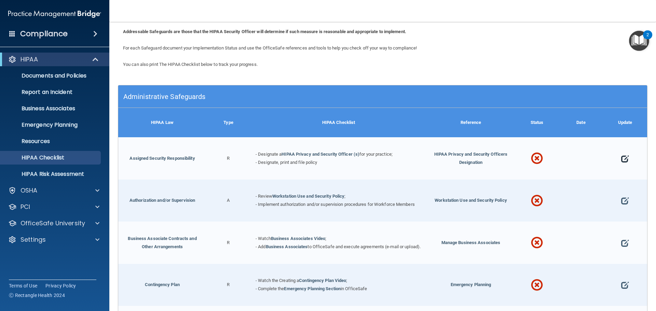
click at [621, 160] on span at bounding box center [625, 158] width 8 height 21
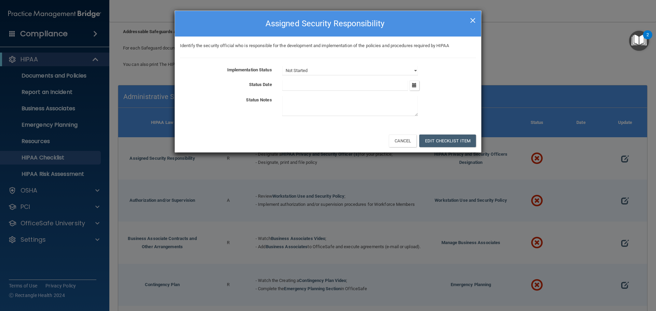
click at [475, 16] on span "×" at bounding box center [473, 20] width 6 height 14
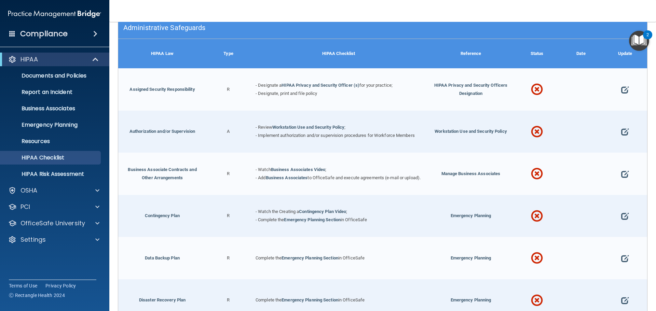
scroll to position [171, 0]
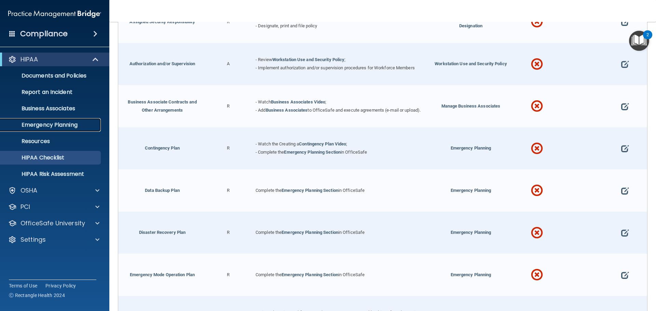
click at [56, 130] on link "Emergency Planning" at bounding box center [47, 125] width 108 height 14
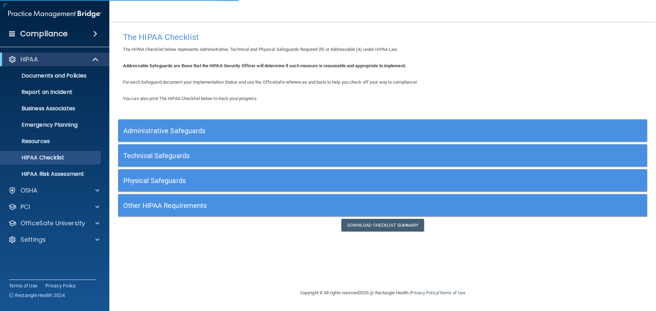
click at [147, 132] on h5 "Administrative Safeguards" at bounding box center [316, 131] width 386 height 8
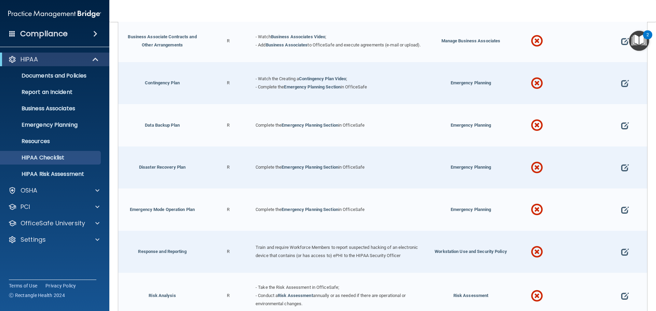
scroll to position [239, 0]
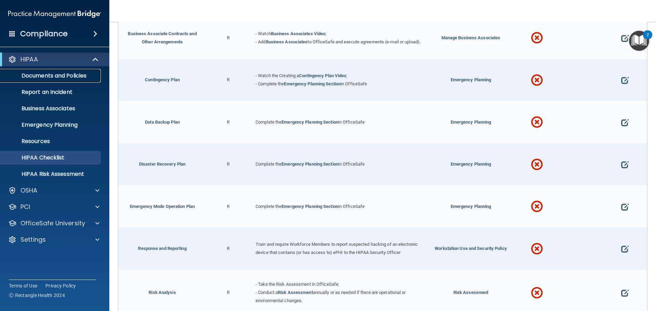
click at [77, 79] on p "Documents and Policies" at bounding box center [50, 75] width 93 height 7
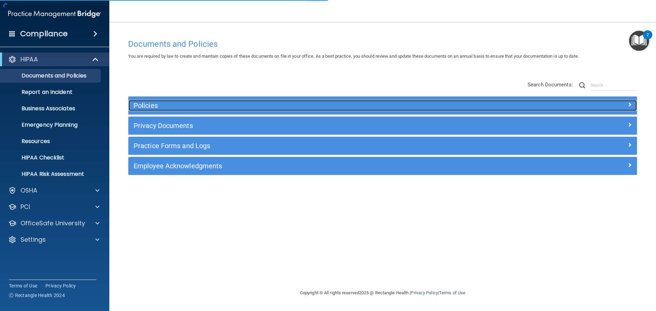
click at [169, 105] on h5 "Policies" at bounding box center [319, 106] width 371 height 8
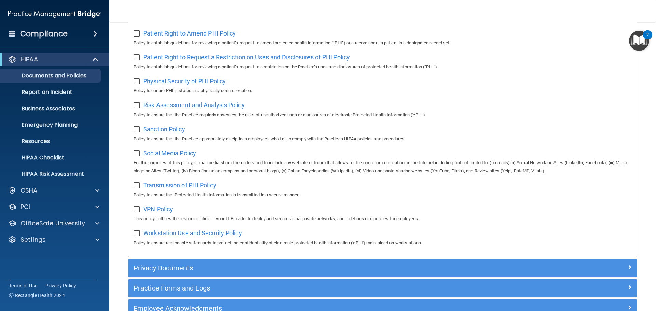
scroll to position [410, 0]
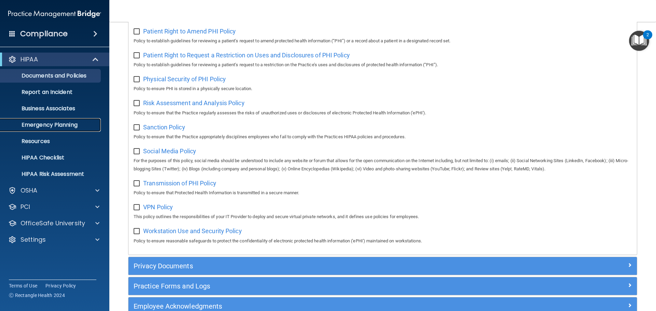
click at [61, 120] on link "Emergency Planning" at bounding box center [47, 125] width 108 height 14
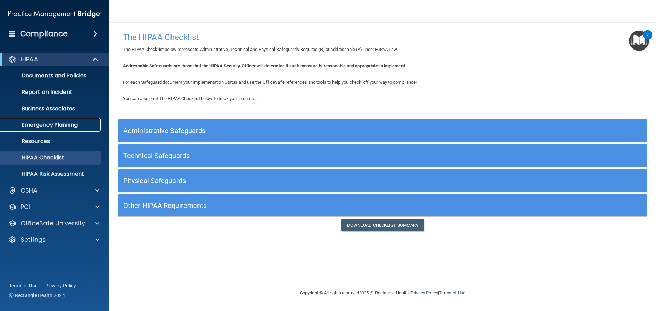
click at [73, 126] on p "Emergency Planning" at bounding box center [50, 125] width 93 height 7
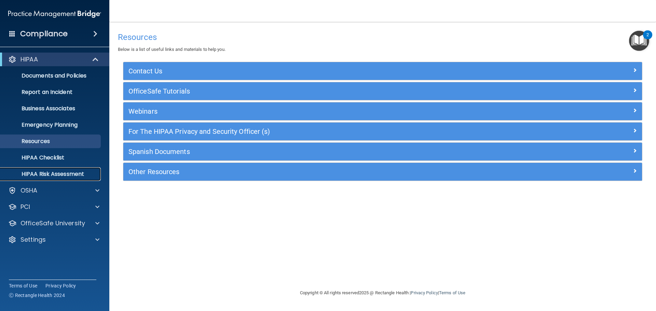
click at [60, 177] on p "HIPAA Risk Assessment" at bounding box center [50, 174] width 93 height 7
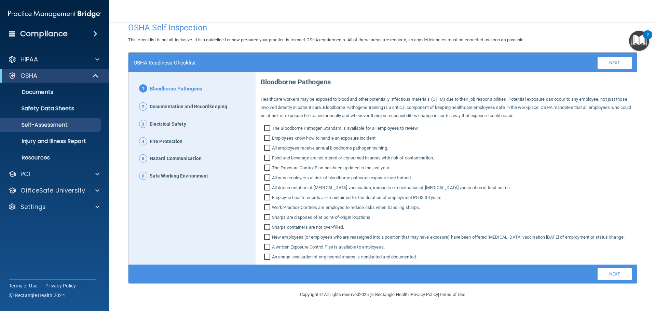
scroll to position [18, 0]
drag, startPoint x: 145, startPoint y: 168, endPoint x: 176, endPoint y: 168, distance: 30.7
click at [145, 172] on span "6" at bounding box center [143, 176] width 8 height 8
click at [82, 140] on p "Injury and Illness Report" at bounding box center [50, 141] width 93 height 7
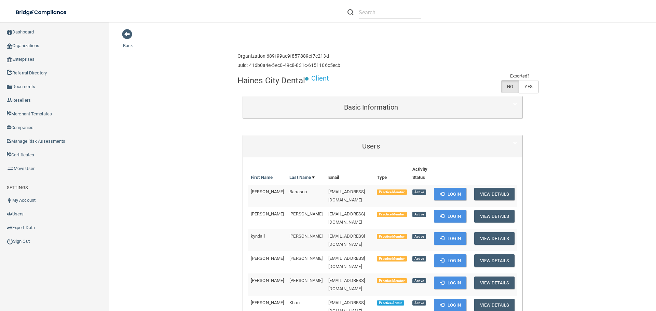
scroll to position [102, 0]
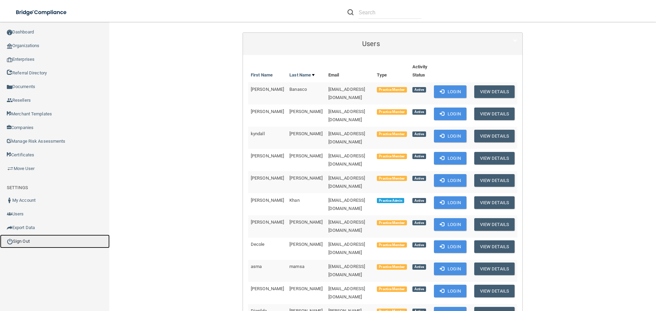
click at [30, 240] on link "Sign Out" at bounding box center [55, 242] width 110 height 14
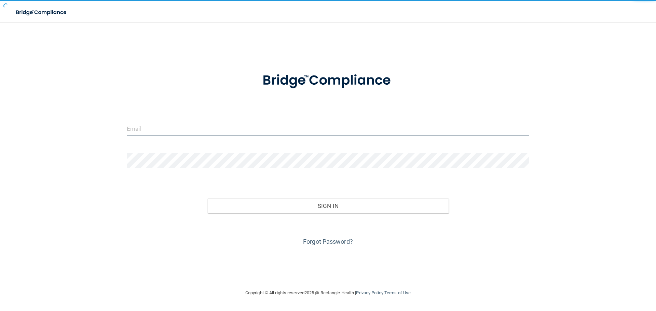
type input "jtisbe@rectanglehealth.com"
